Goal: Task Accomplishment & Management: Manage account settings

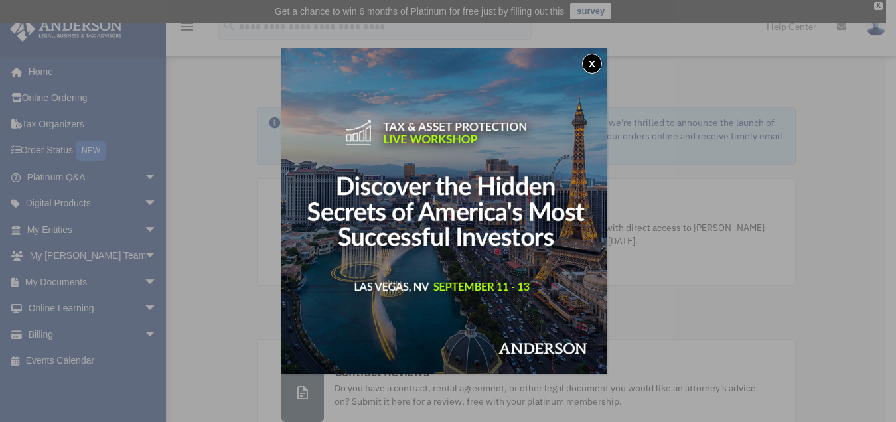
click at [593, 57] on button "x" at bounding box center [592, 64] width 20 height 20
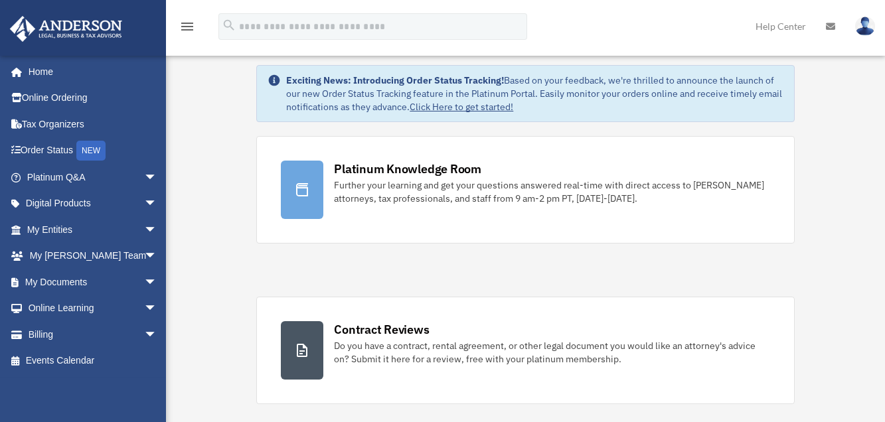
scroll to position [66, 0]
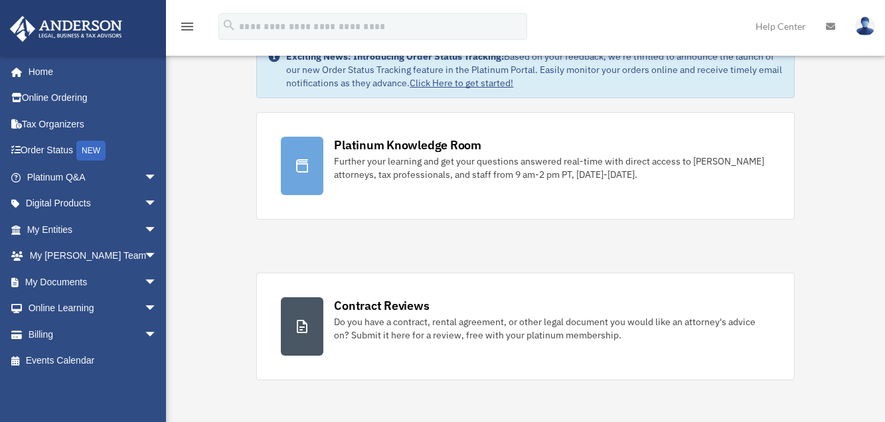
click at [770, 24] on link "Help Center" at bounding box center [780, 26] width 70 height 52
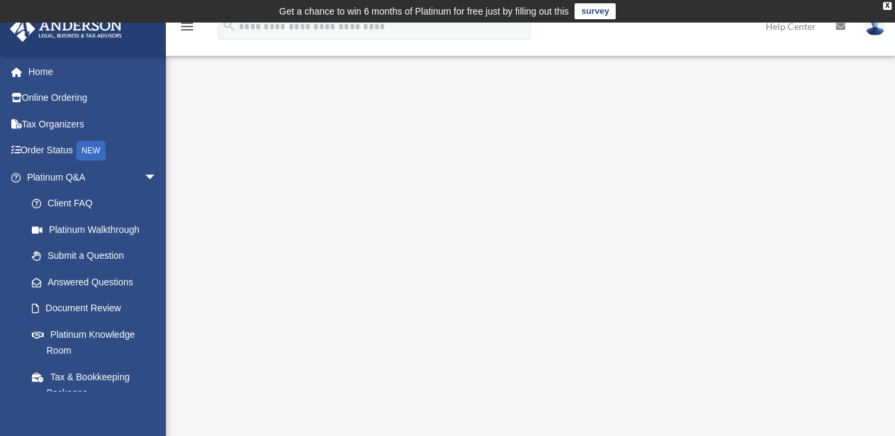
click at [877, 30] on img at bounding box center [876, 26] width 20 height 19
click at [887, 3] on div "X" at bounding box center [887, 6] width 9 height 8
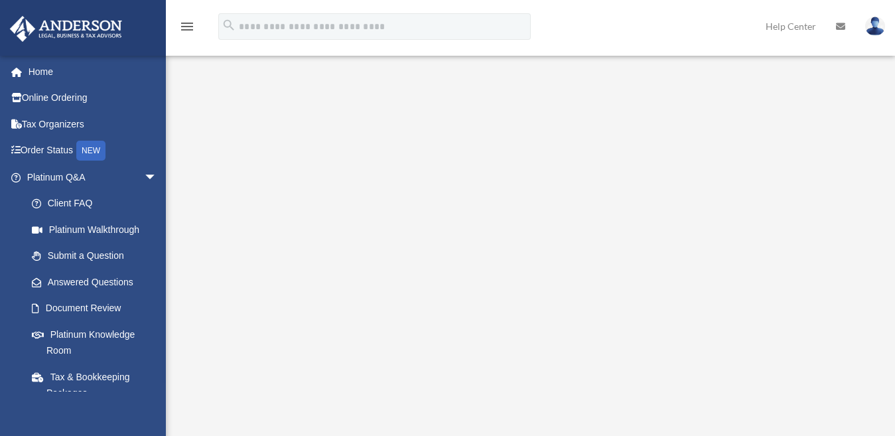
click at [873, 23] on img at bounding box center [876, 26] width 20 height 19
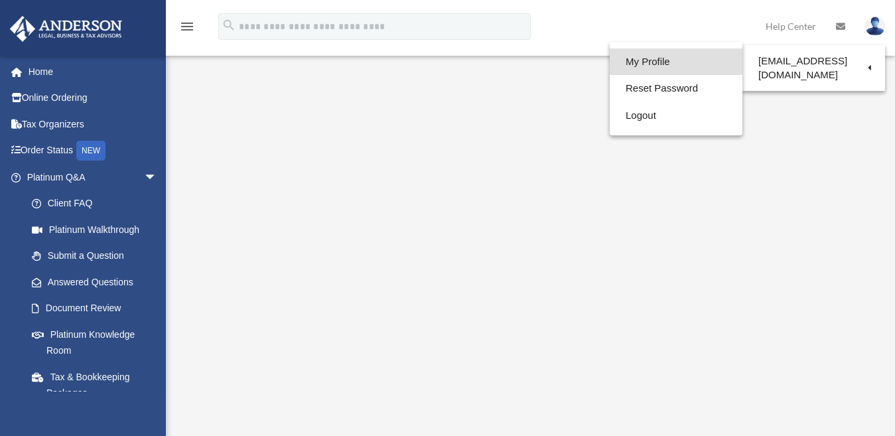
click at [645, 57] on link "My Profile" at bounding box center [676, 61] width 133 height 27
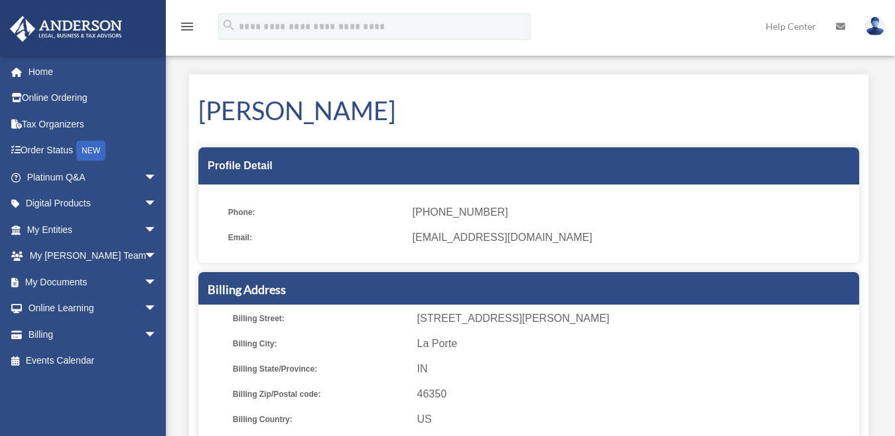
click at [875, 25] on img at bounding box center [876, 26] width 20 height 19
click at [873, 21] on img at bounding box center [876, 26] width 20 height 19
click at [875, 20] on img at bounding box center [876, 26] width 20 height 19
click at [873, 26] on img at bounding box center [876, 26] width 20 height 19
click at [874, 26] on img at bounding box center [876, 26] width 20 height 19
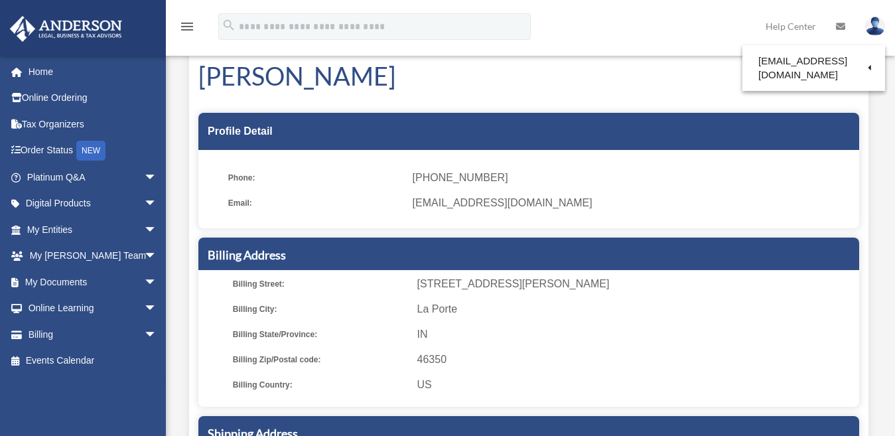
scroll to position [66, 0]
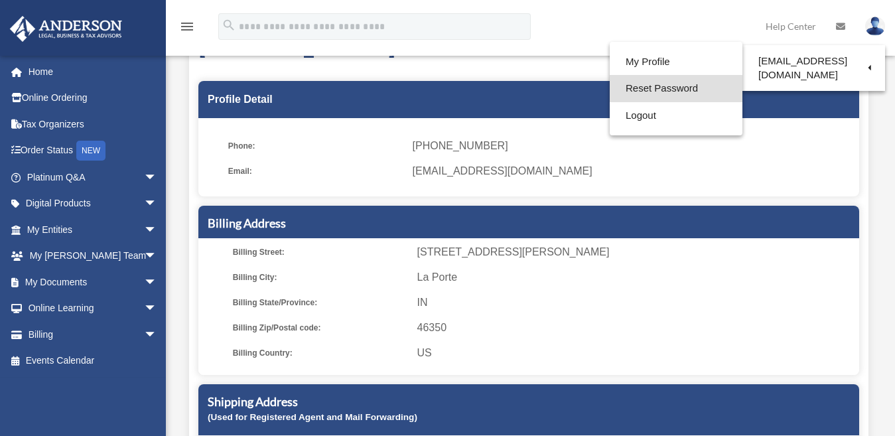
click at [662, 85] on link "Reset Password" at bounding box center [676, 88] width 133 height 27
